Goal: Navigation & Orientation: Find specific page/section

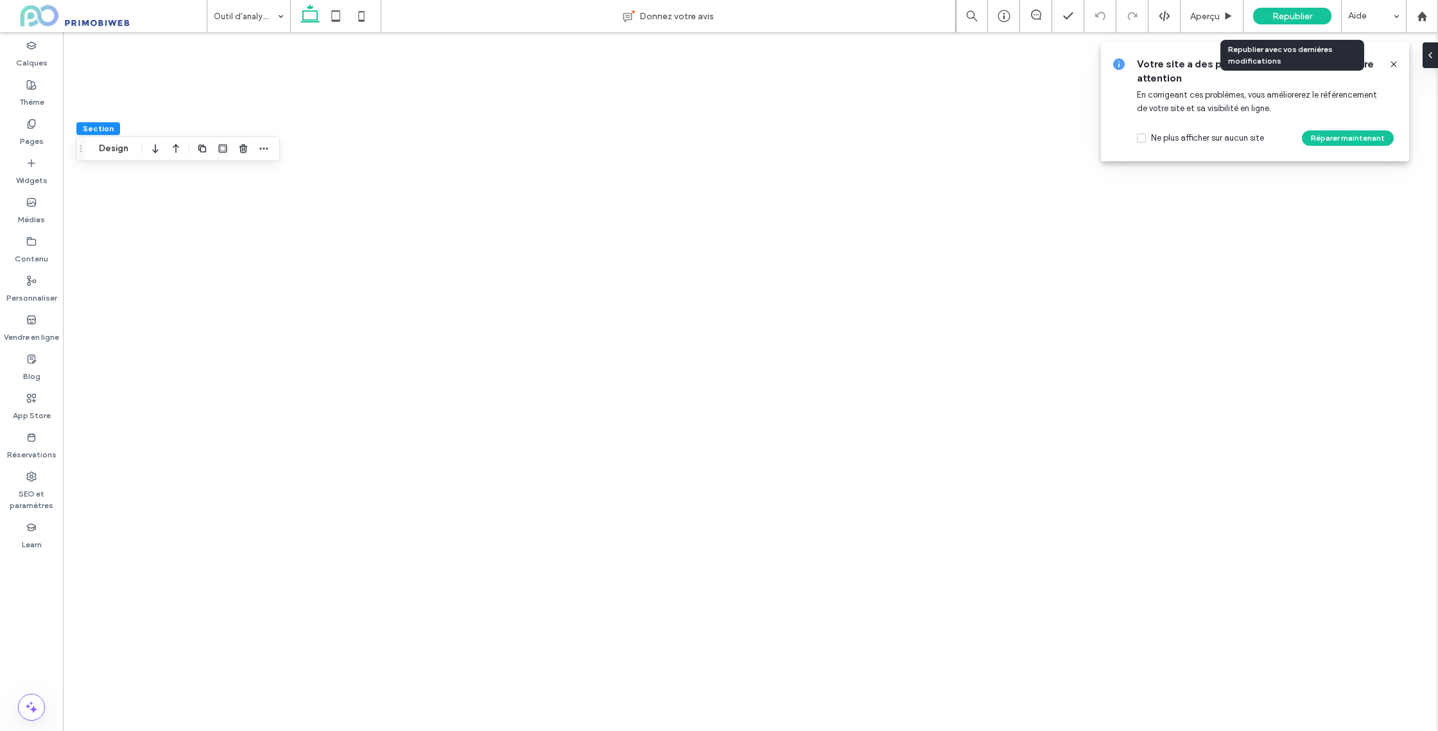
click at [1290, 13] on span "Republier" at bounding box center [1293, 16] width 40 height 11
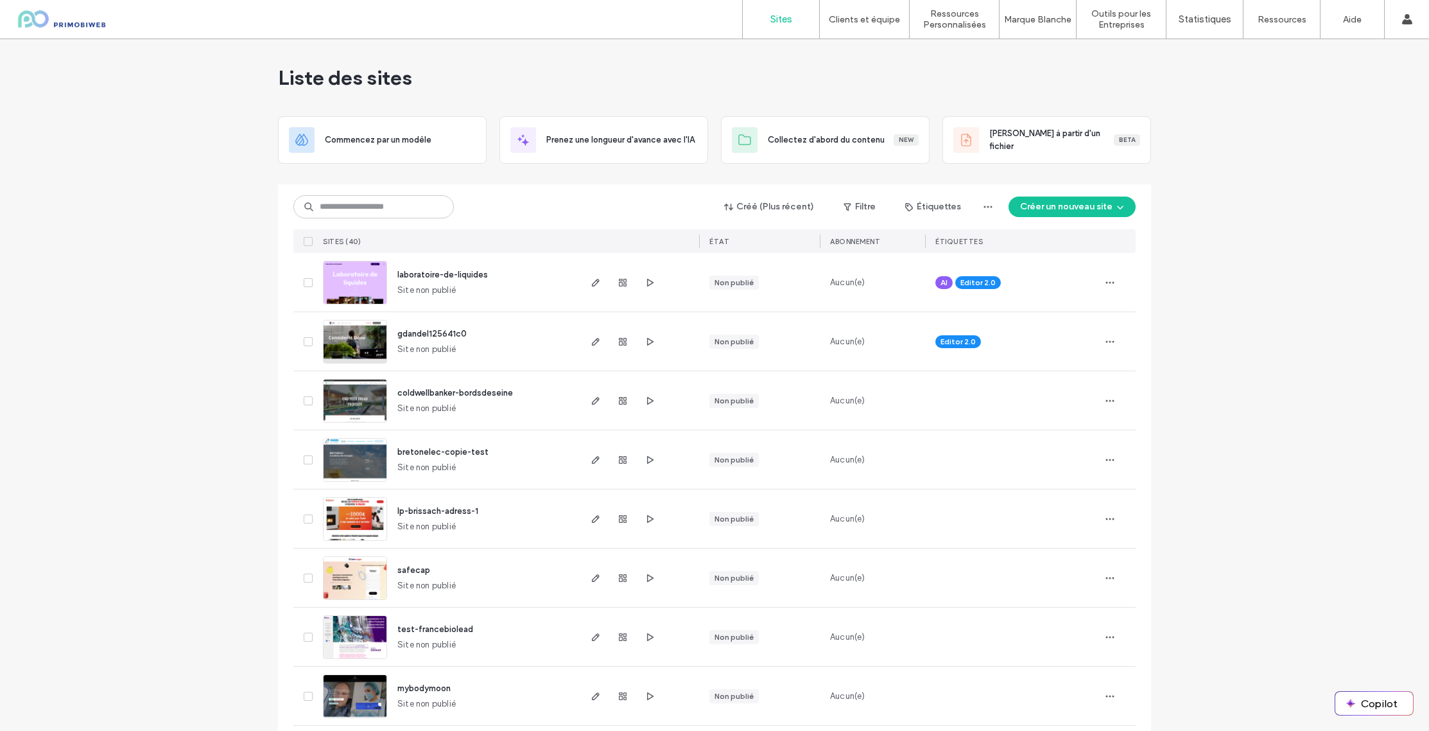
click at [556, 193] on div "Créé (Plus récent) Filtre Étiquettes Créer un nouveau site SITES (40) ÉTAT Abon…" at bounding box center [714, 218] width 842 height 69
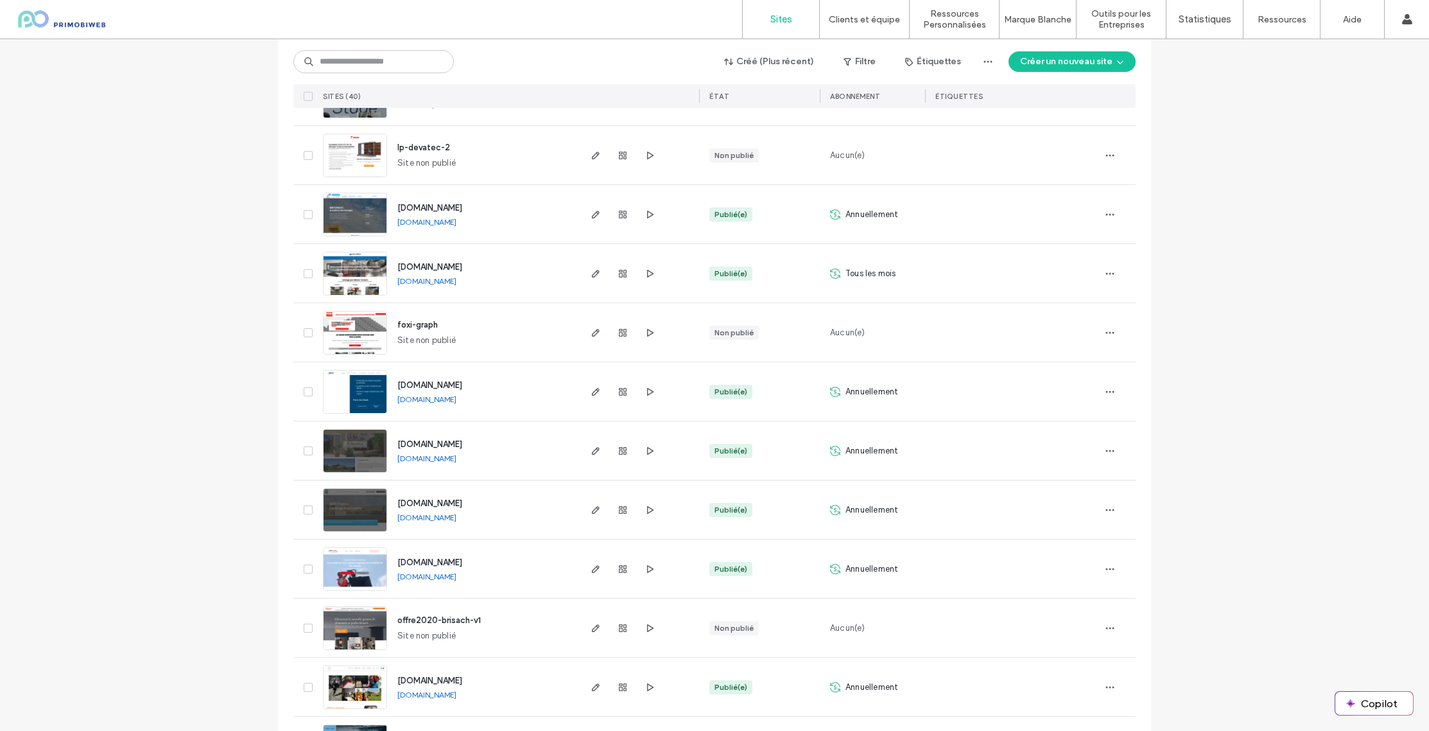
scroll to position [1722, 0]
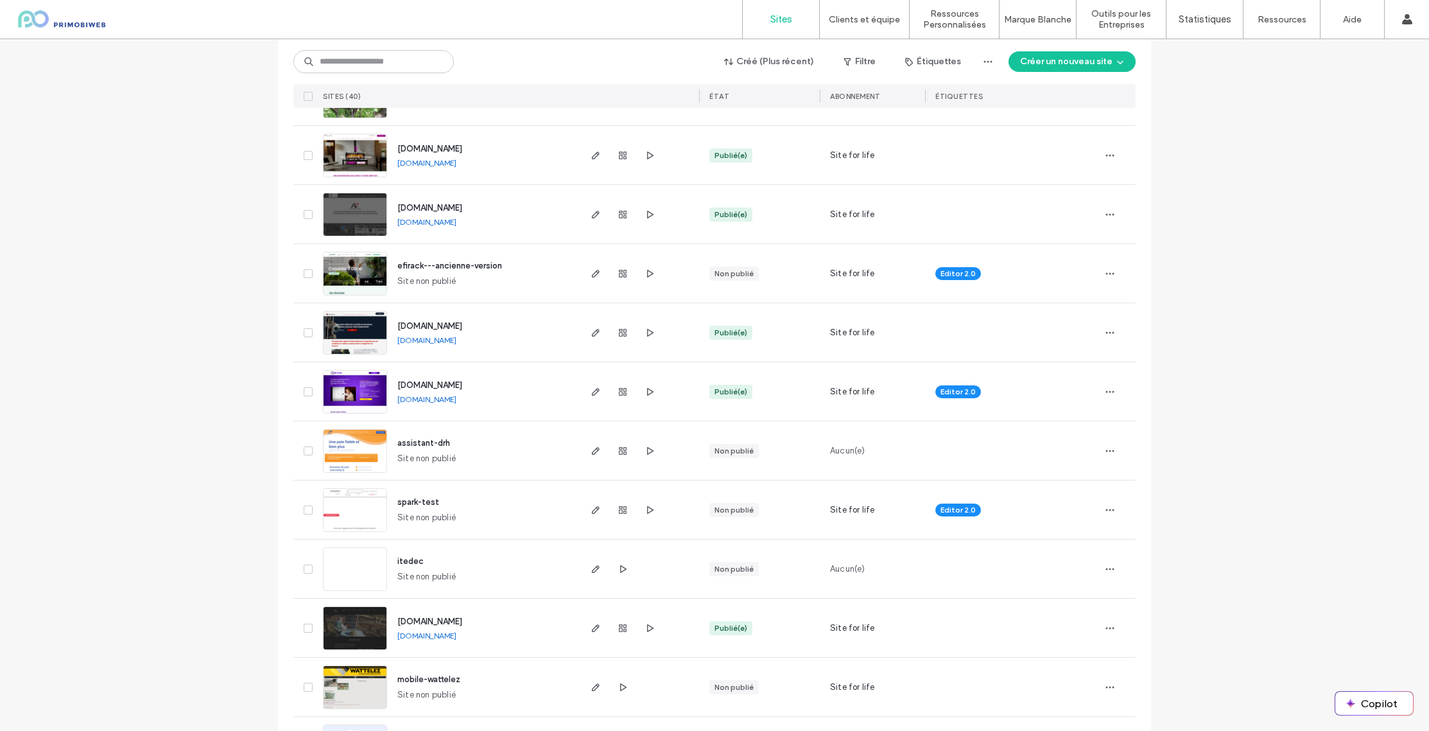
click at [363, 384] on img at bounding box center [355, 413] width 63 height 87
